Goal: Transaction & Acquisition: Purchase product/service

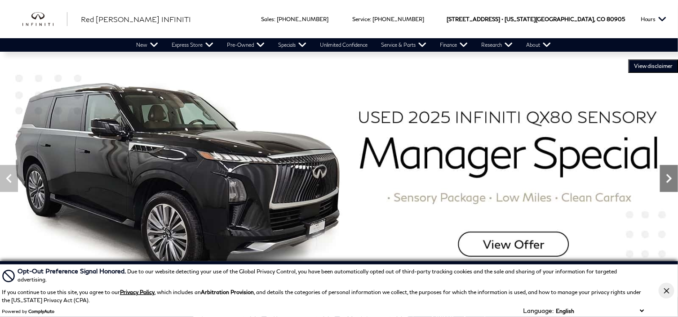
click at [669, 178] on icon "Next" at bounding box center [669, 178] width 18 height 18
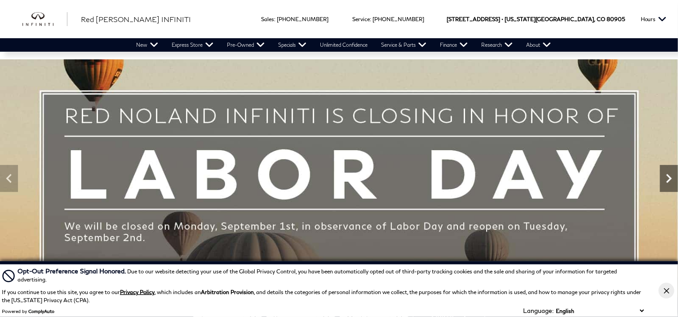
click at [669, 178] on icon "Next" at bounding box center [669, 178] width 18 height 18
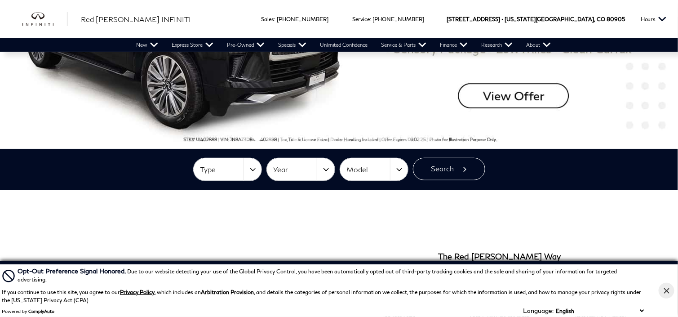
scroll to position [225, 0]
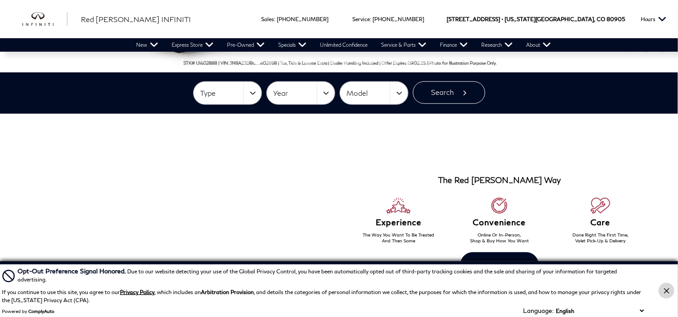
click at [665, 291] on icon "Close Button" at bounding box center [666, 290] width 5 height 5
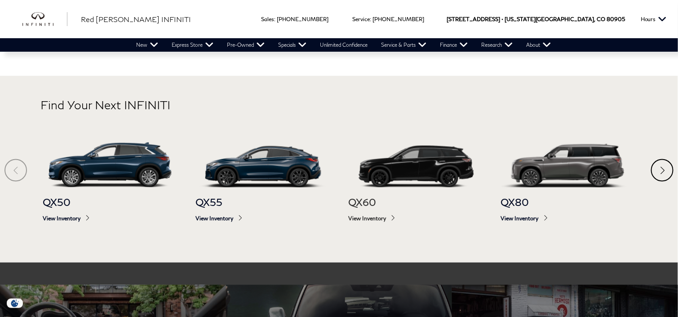
scroll to position [494, 0]
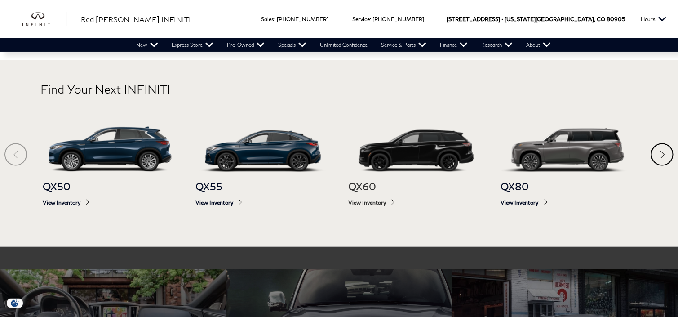
click at [377, 203] on span "View Inventory" at bounding box center [415, 203] width 135 height 7
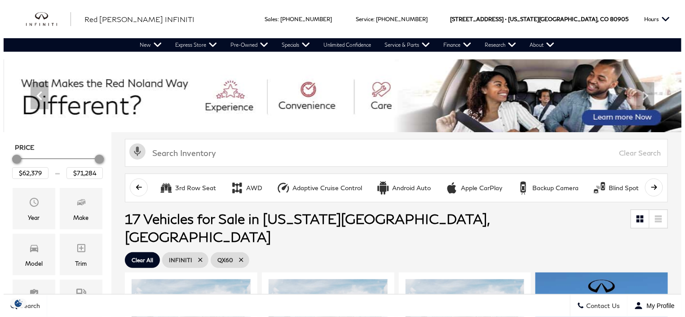
scroll to position [90, 0]
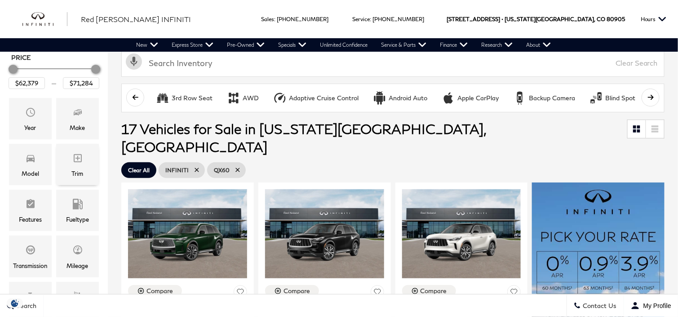
click at [80, 164] on span "Trim" at bounding box center [77, 160] width 11 height 18
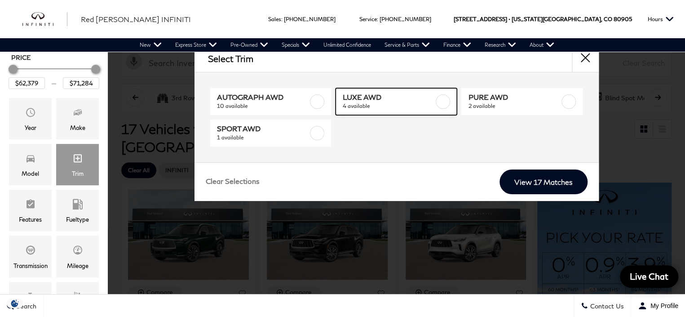
click at [390, 99] on span "LUXE AWD" at bounding box center [389, 97] width 92 height 9
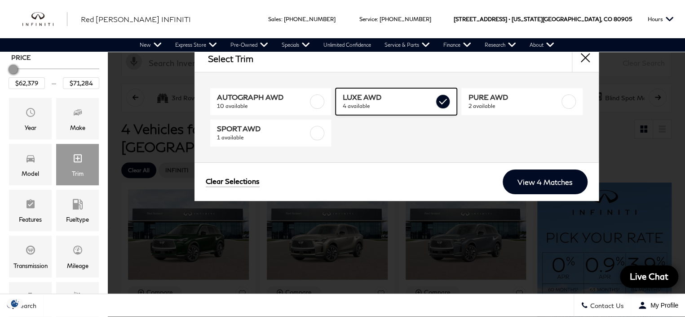
type input "$62,379"
checkbox input "true"
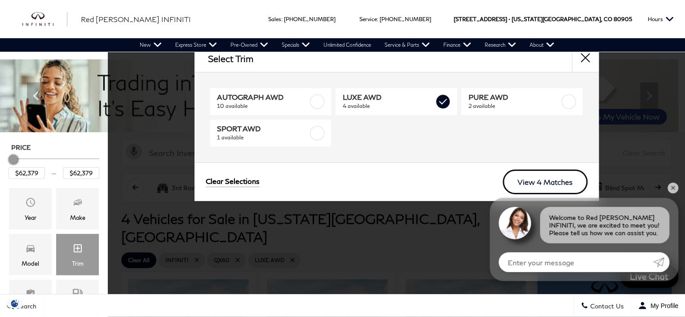
click at [553, 182] on link "View 4 Matches" at bounding box center [545, 181] width 85 height 25
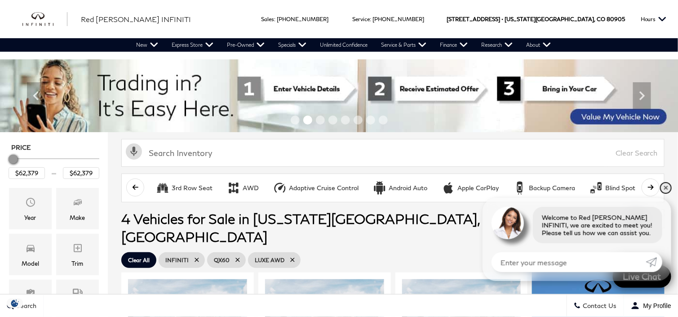
click at [667, 186] on link "✕" at bounding box center [666, 187] width 11 height 11
